Goal: Contribute content

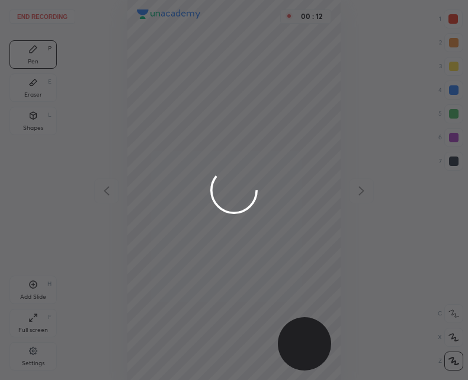
scroll to position [380, 279]
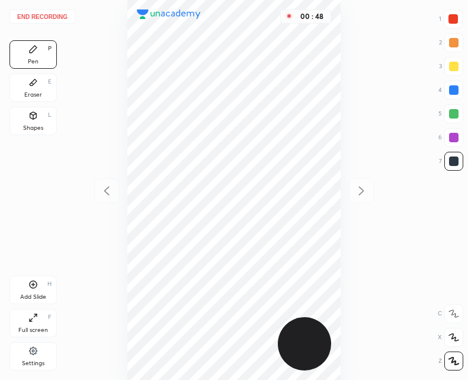
click at [34, 286] on icon at bounding box center [32, 284] width 9 height 9
click at [38, 287] on div "Add Slide H" at bounding box center [32, 290] width 47 height 28
click at [107, 197] on icon at bounding box center [107, 191] width 14 height 14
click at [372, 181] on div at bounding box center [361, 190] width 25 height 25
click at [23, 292] on div "Add Slide H" at bounding box center [32, 290] width 47 height 28
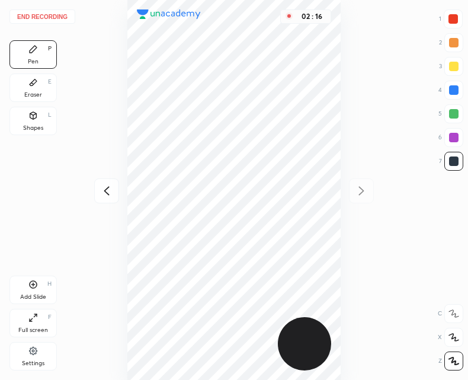
click at [46, 19] on button "End recording" at bounding box center [42, 16] width 66 height 14
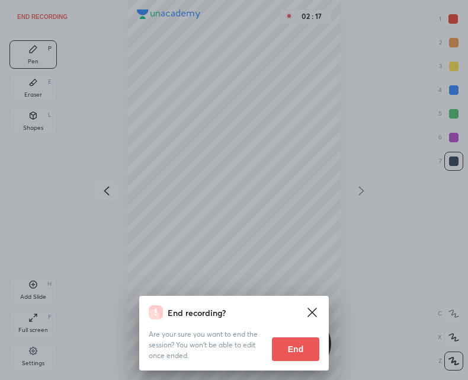
click at [287, 350] on button "End" at bounding box center [295, 349] width 47 height 24
